Goal: Task Accomplishment & Management: Complete application form

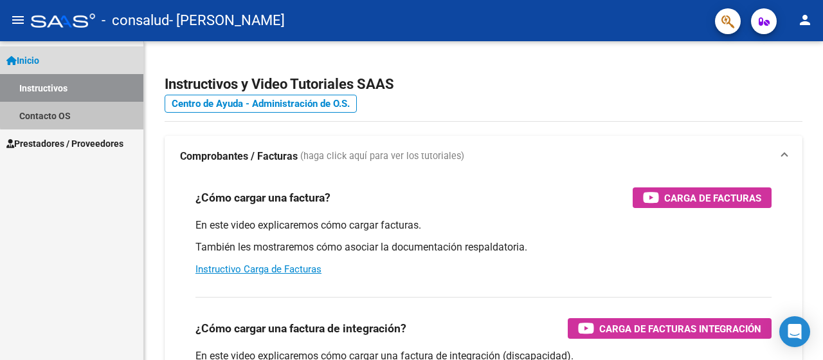
click at [86, 113] on link "Contacto OS" at bounding box center [71, 116] width 143 height 28
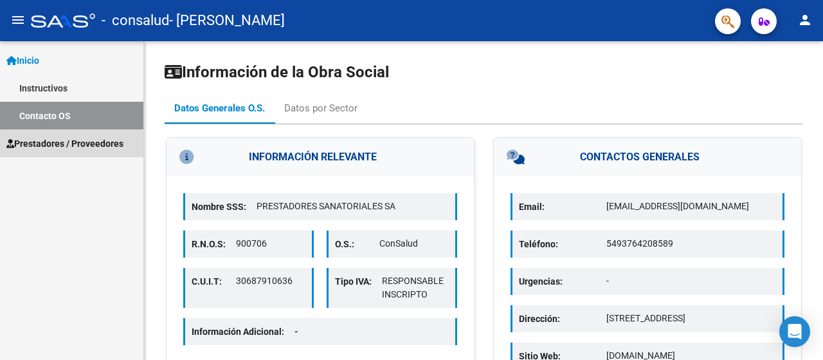
click at [106, 143] on span "Prestadores / Proveedores" at bounding box center [64, 143] width 117 height 14
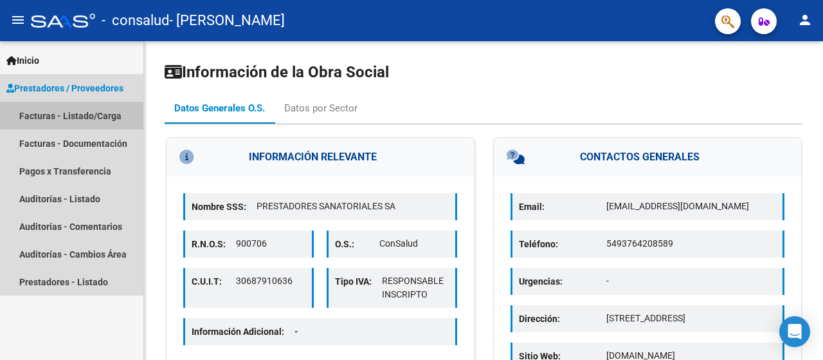
click at [116, 119] on link "Facturas - Listado/Carga" at bounding box center [71, 116] width 143 height 28
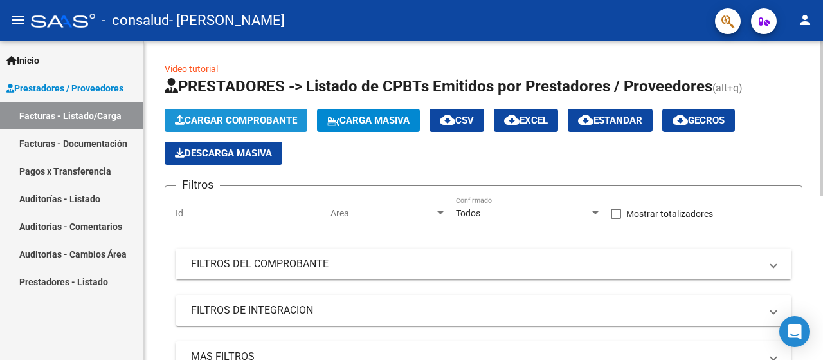
click at [270, 116] on span "Cargar Comprobante" at bounding box center [236, 121] width 122 height 12
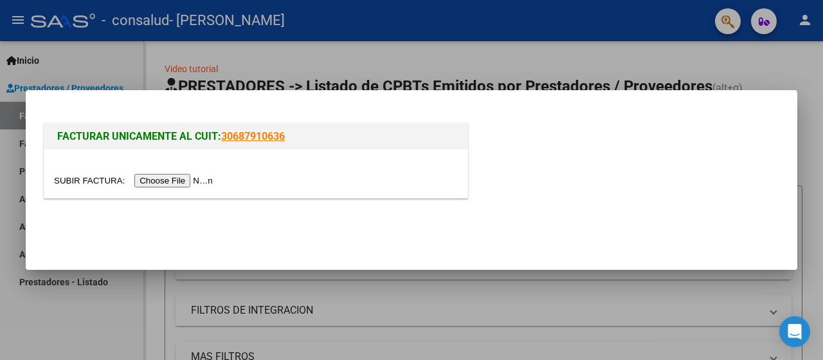
click at [179, 183] on input "file" at bounding box center [135, 181] width 163 height 14
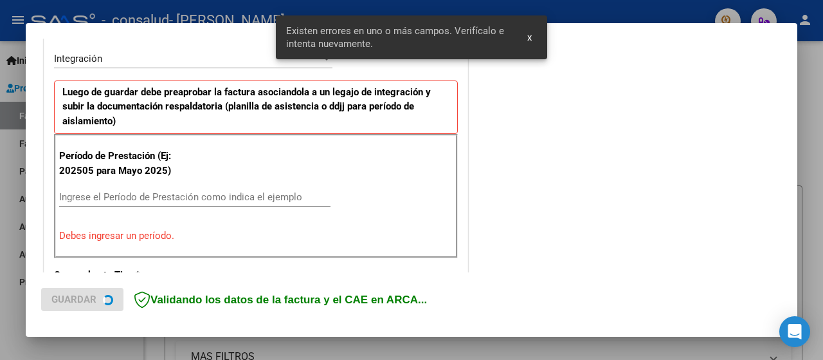
scroll to position [319, 0]
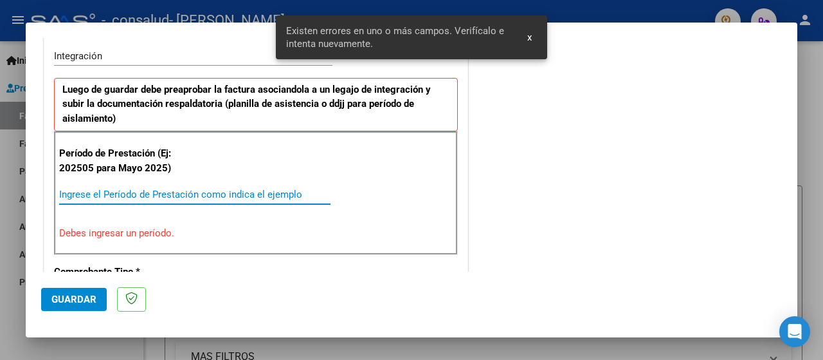
click at [243, 188] on input "Ingrese el Período de Prestación como indica el ejemplo" at bounding box center [194, 194] width 271 height 12
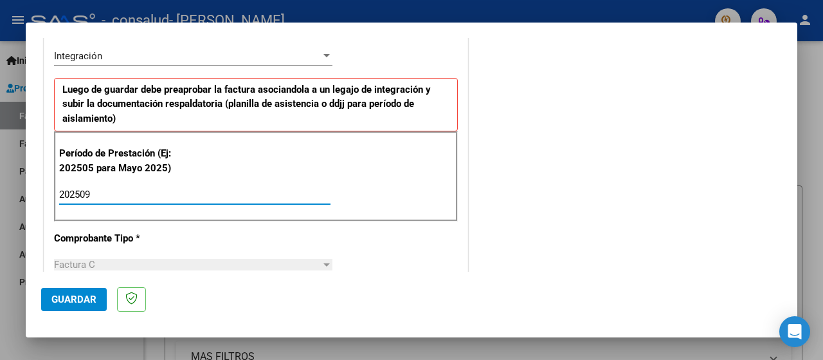
type input "202509"
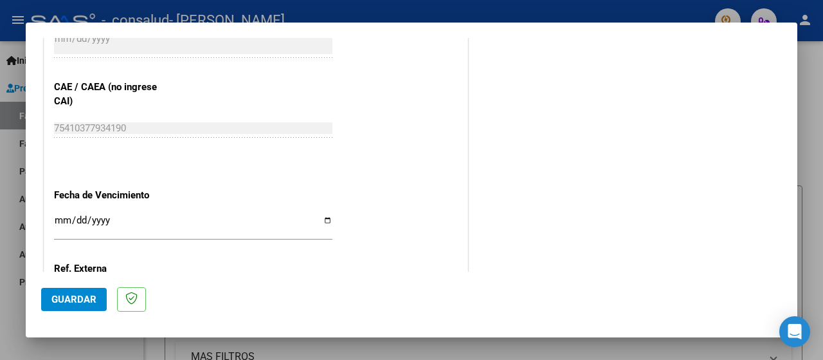
scroll to position [924, 0]
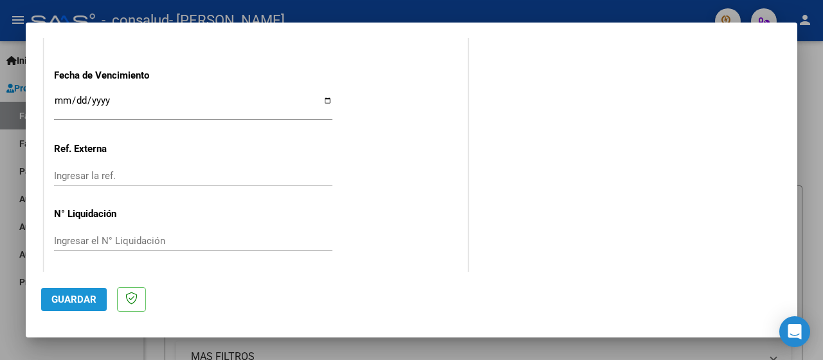
click at [59, 301] on span "Guardar" at bounding box center [73, 299] width 45 height 12
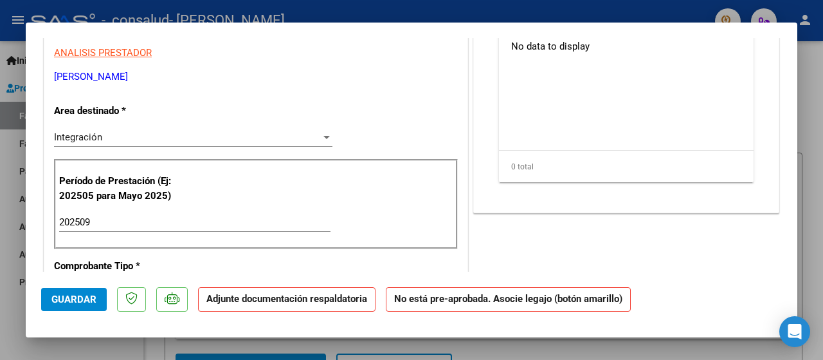
scroll to position [0, 0]
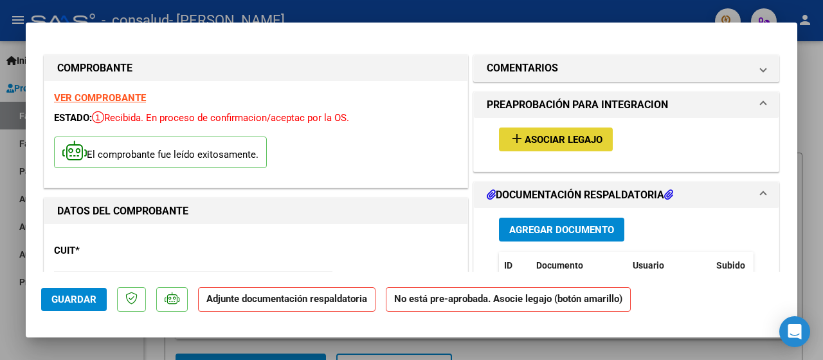
click at [583, 136] on span "Asociar Legajo" at bounding box center [564, 140] width 78 height 12
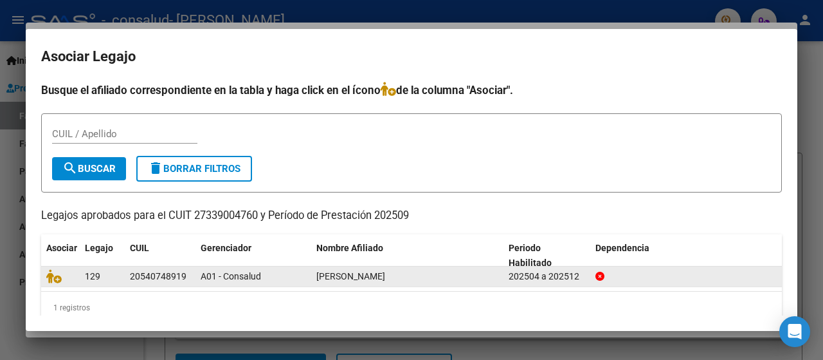
click at [387, 280] on div "[PERSON_NAME]" at bounding box center [408, 276] width 182 height 15
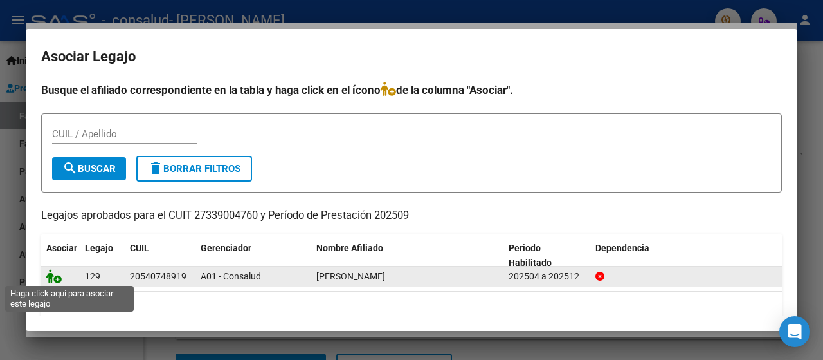
click at [49, 280] on icon at bounding box center [53, 276] width 15 height 14
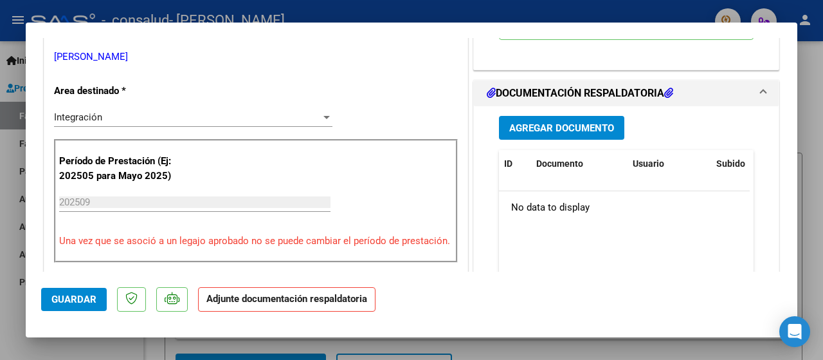
scroll to position [270, 0]
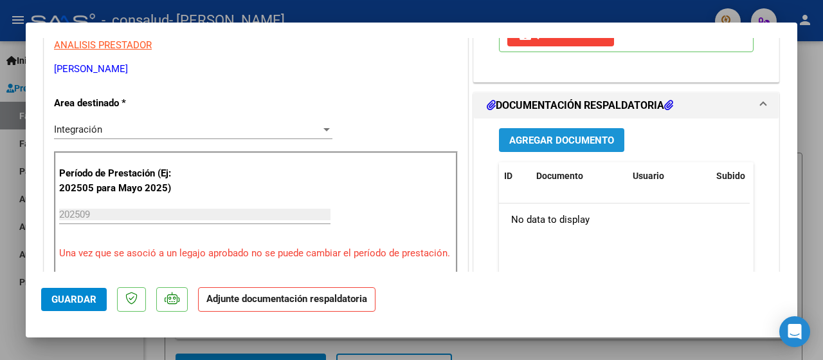
click at [596, 136] on span "Agregar Documento" at bounding box center [562, 140] width 105 height 12
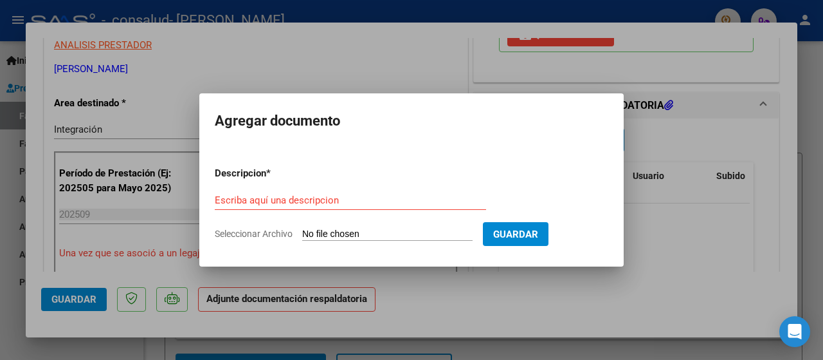
click at [390, 235] on input "Seleccionar Archivo" at bounding box center [387, 234] width 170 height 12
type input "C:\fakepath\Planilla Asistencia.jpg"
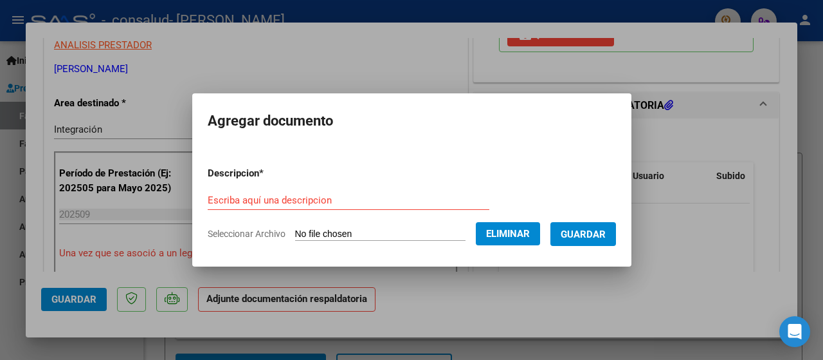
click at [389, 203] on input "Escriba aquí una descripcion" at bounding box center [349, 200] width 282 height 12
type input "p"
type input "Planilla de Asistencia 202509"
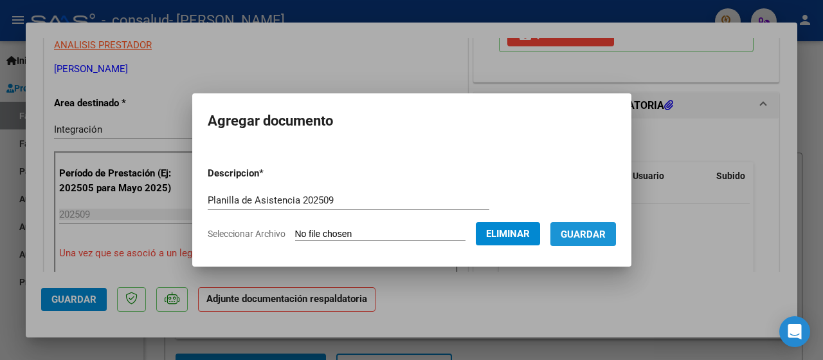
click at [598, 226] on button "Guardar" at bounding box center [584, 234] width 66 height 24
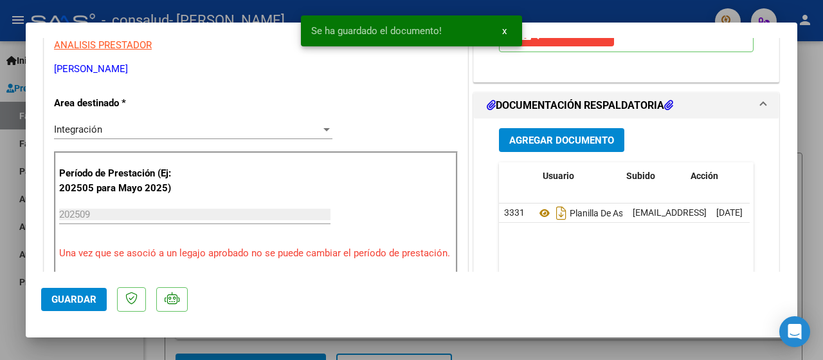
scroll to position [0, 90]
drag, startPoint x: 598, startPoint y: 226, endPoint x: 791, endPoint y: 129, distance: 216.3
click at [791, 129] on mat-dialog-content "COMPROBANTE VER COMPROBANTE ESTADO: Recibida. En proceso de confirmacion/acepta…" at bounding box center [412, 155] width 772 height 234
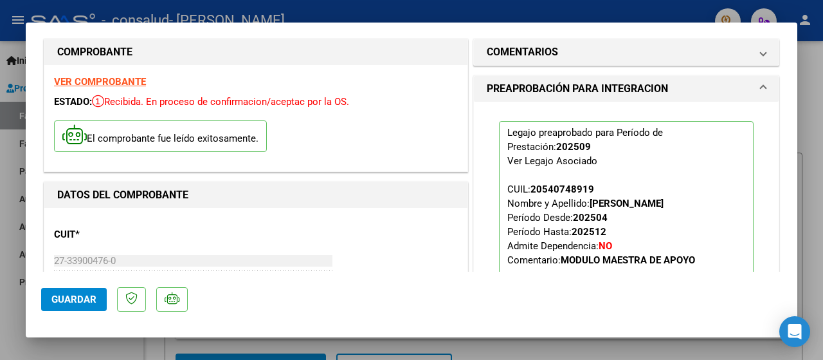
scroll to position [0, 0]
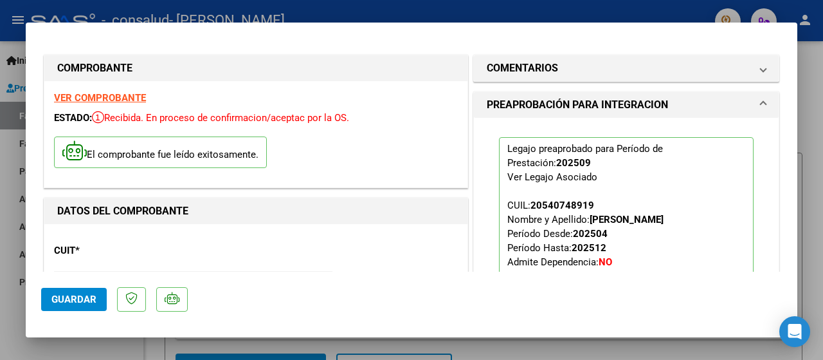
click at [808, 49] on div at bounding box center [411, 180] width 823 height 360
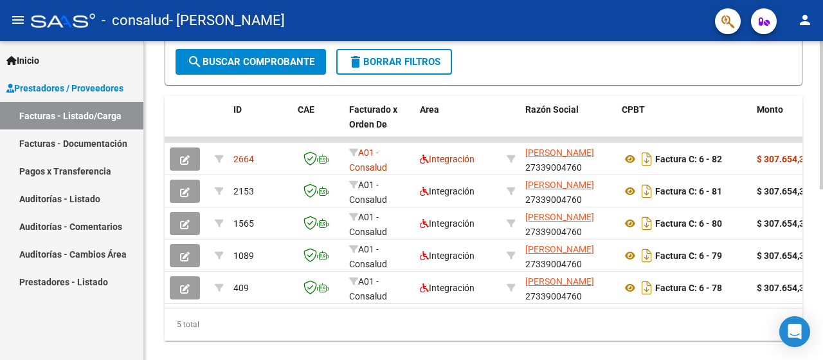
click at [813, 286] on div at bounding box center [821, 275] width 3 height 148
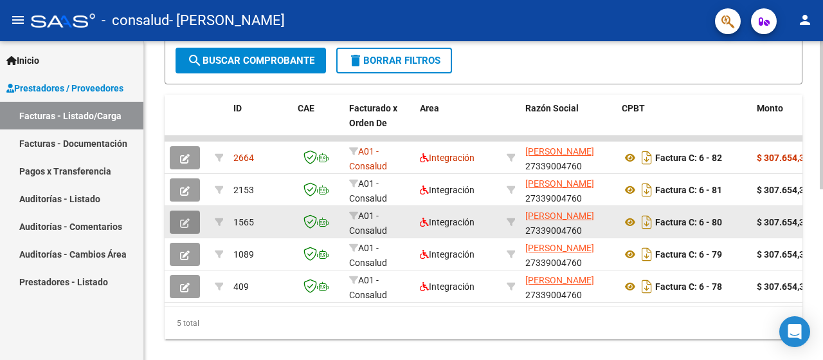
click at [196, 221] on button "button" at bounding box center [185, 221] width 30 height 23
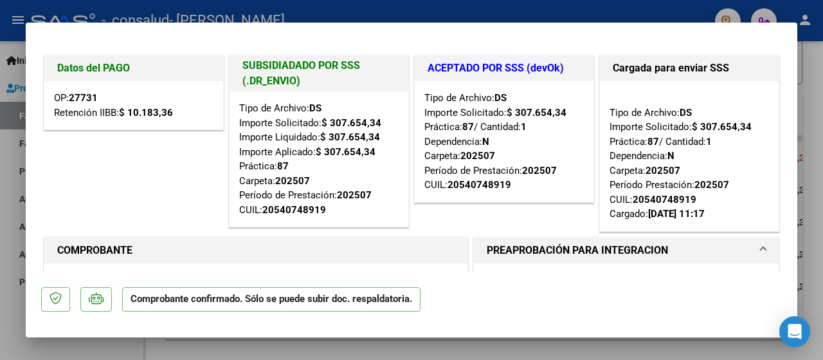
click at [813, 70] on div at bounding box center [411, 180] width 823 height 360
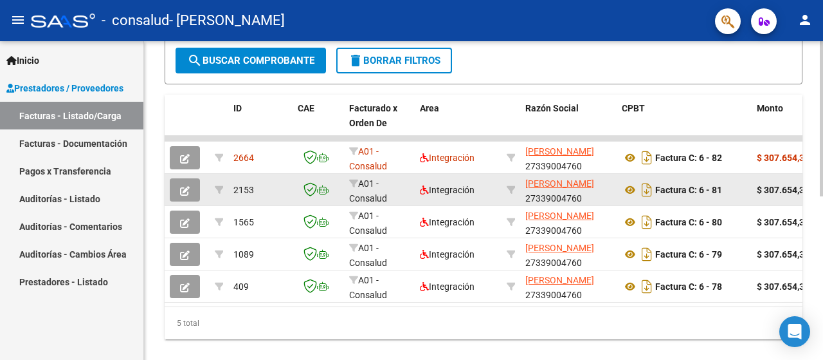
scroll to position [338, 0]
